Goal: Task Accomplishment & Management: Use online tool/utility

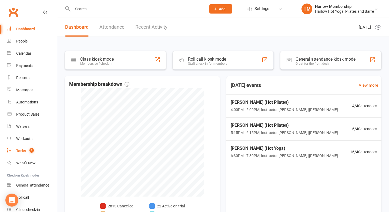
click at [29, 155] on link "Tasks 2" at bounding box center [32, 151] width 50 height 12
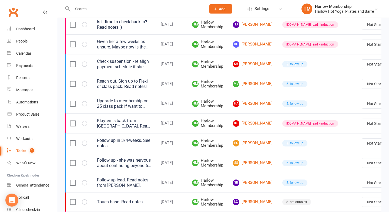
scroll to position [332, 0]
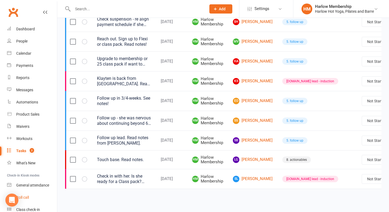
click at [34, 195] on link "Roll call" at bounding box center [32, 197] width 50 height 12
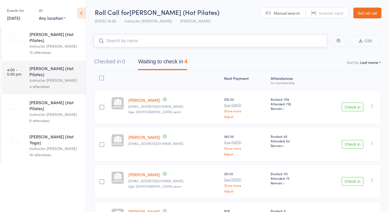
scroll to position [43, 0]
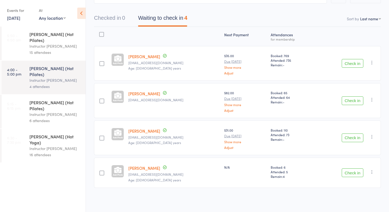
click at [40, 99] on div "HARLOW C (Hot Pilates)" at bounding box center [55, 105] width 52 height 12
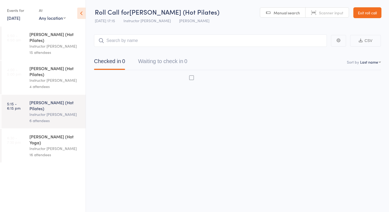
scroll to position [0, 0]
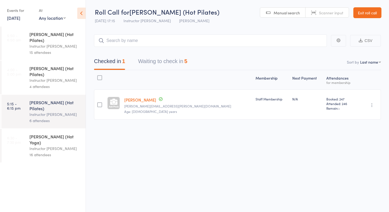
click at [150, 64] on button "Waiting to check in 5" at bounding box center [162, 62] width 49 height 14
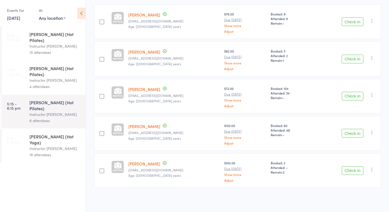
scroll to position [0, 0]
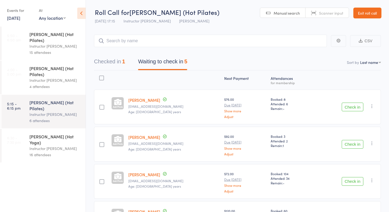
click at [113, 65] on button "Checked in 1" at bounding box center [109, 63] width 31 height 14
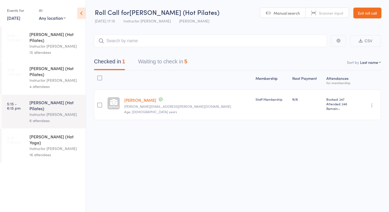
click at [371, 106] on icon "button" at bounding box center [371, 104] width 5 height 5
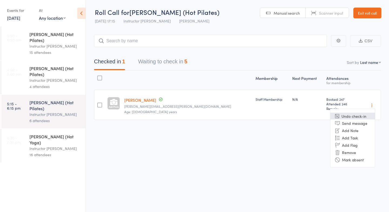
click at [355, 117] on li "Undo check-in" at bounding box center [352, 115] width 45 height 7
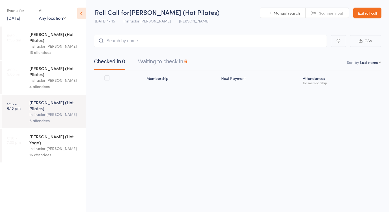
click at [170, 60] on button "Waiting to check in 6" at bounding box center [162, 63] width 49 height 14
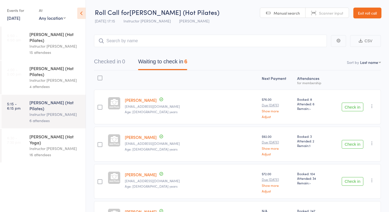
scroll to position [109, 0]
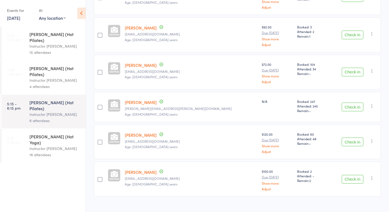
click at [33, 145] on div "Instructor Nicole" at bounding box center [55, 148] width 52 height 6
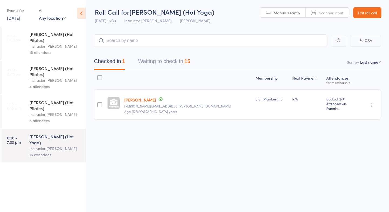
click at [162, 60] on button "Waiting to check in 15" at bounding box center [164, 62] width 52 height 14
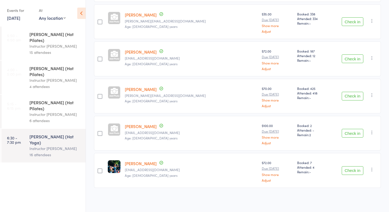
scroll to position [0, 0]
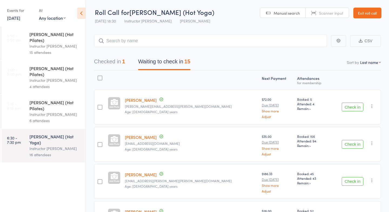
click at [358, 14] on link "Exit roll call" at bounding box center [367, 13] width 28 height 11
